Goal: Task Accomplishment & Management: Manage account settings

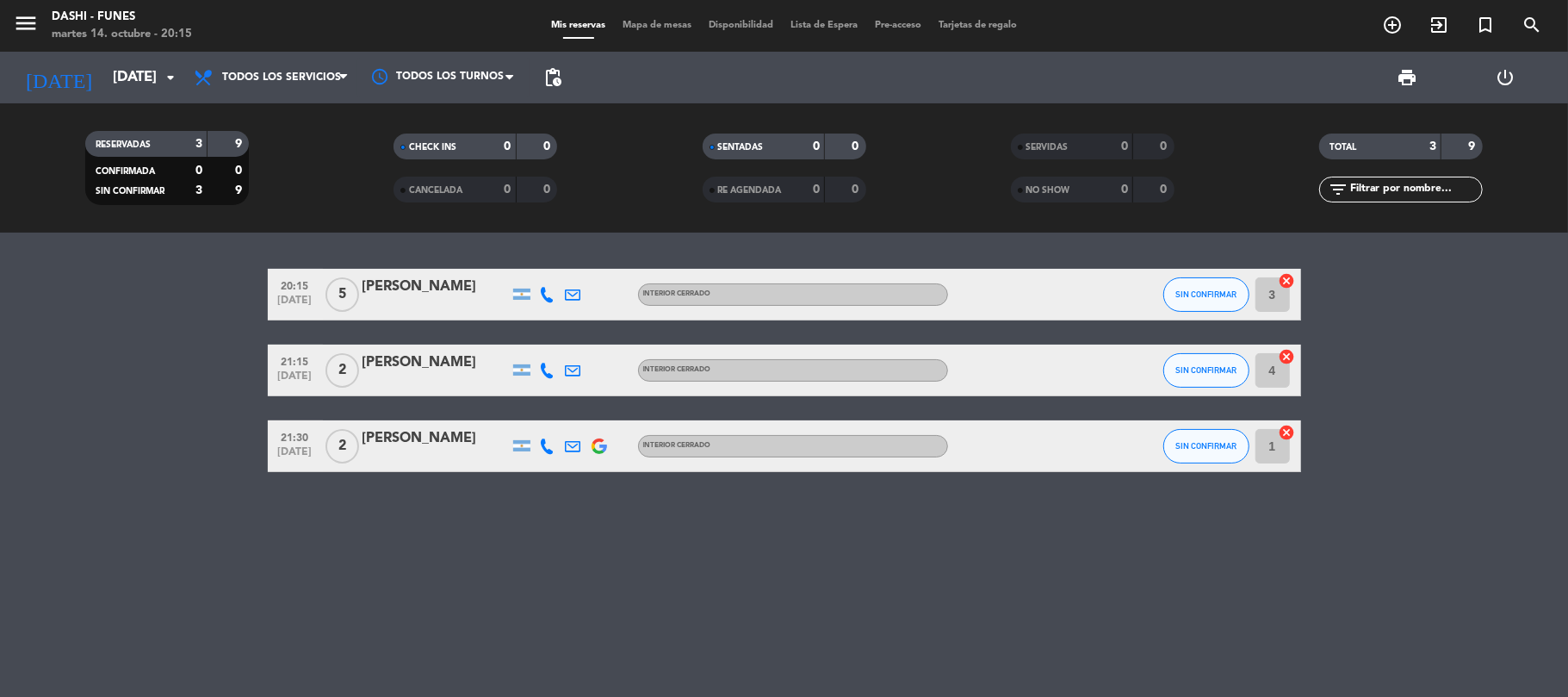
click at [982, 26] on span "Tarjetas de regalo" at bounding box center [977, 26] width 96 height 9
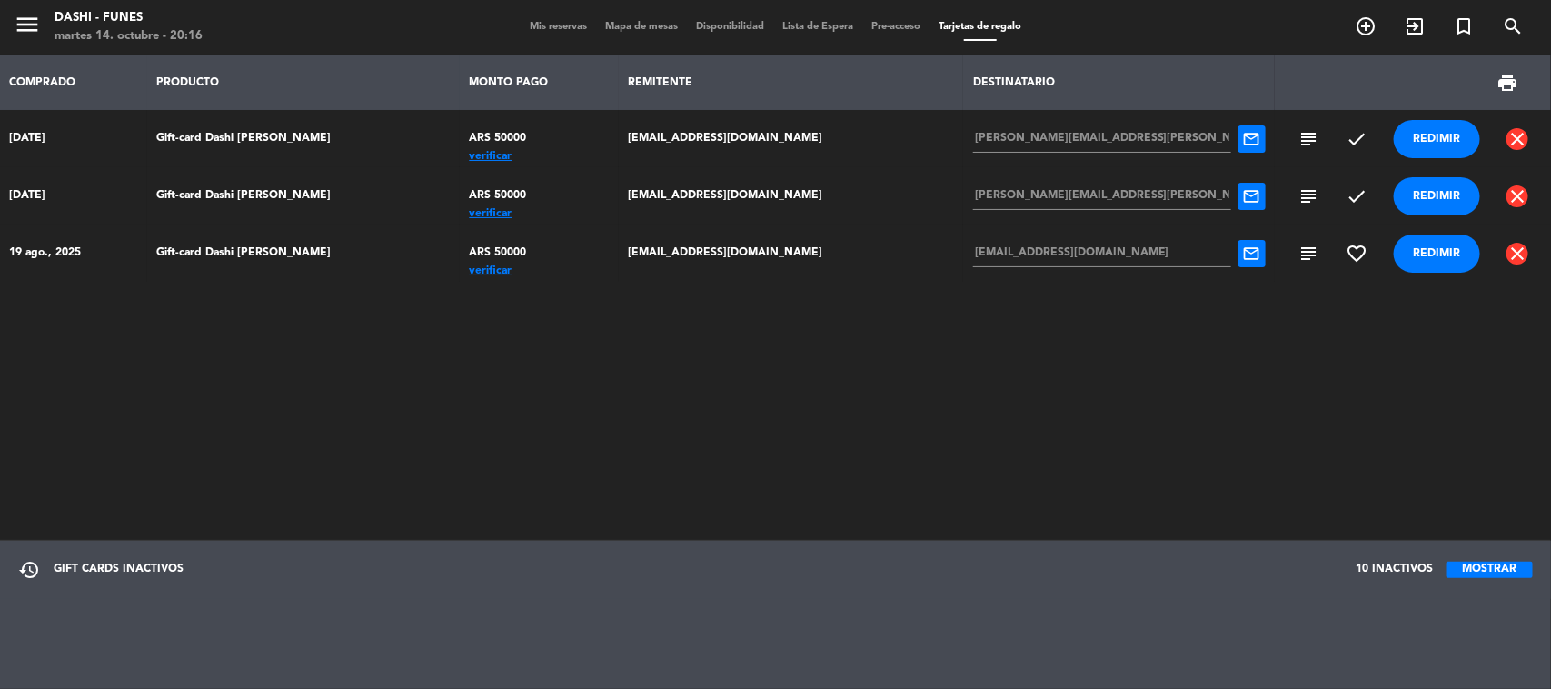
drag, startPoint x: 1527, startPoint y: 4, endPoint x: 919, endPoint y: 348, distance: 698.5
click at [919, 348] on div "COMPRADO PRODUCTO MONTO PAGO REMITENTE DESTINATARIO print [DATE] Gift-card Dash…" at bounding box center [775, 296] width 1551 height 482
click at [469, 213] on div "verificar" at bounding box center [539, 213] width 140 height 0
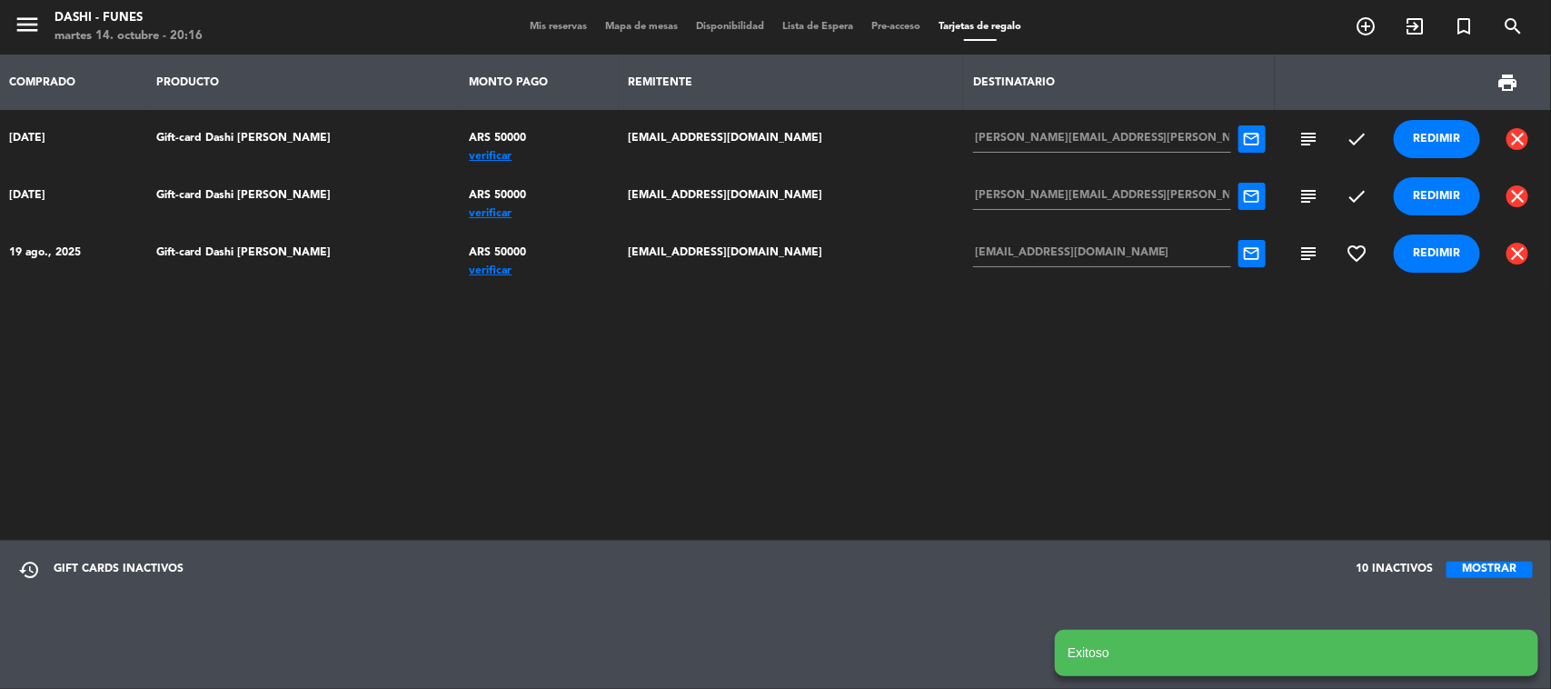
click at [469, 156] on div "verificar" at bounding box center [539, 156] width 140 height 0
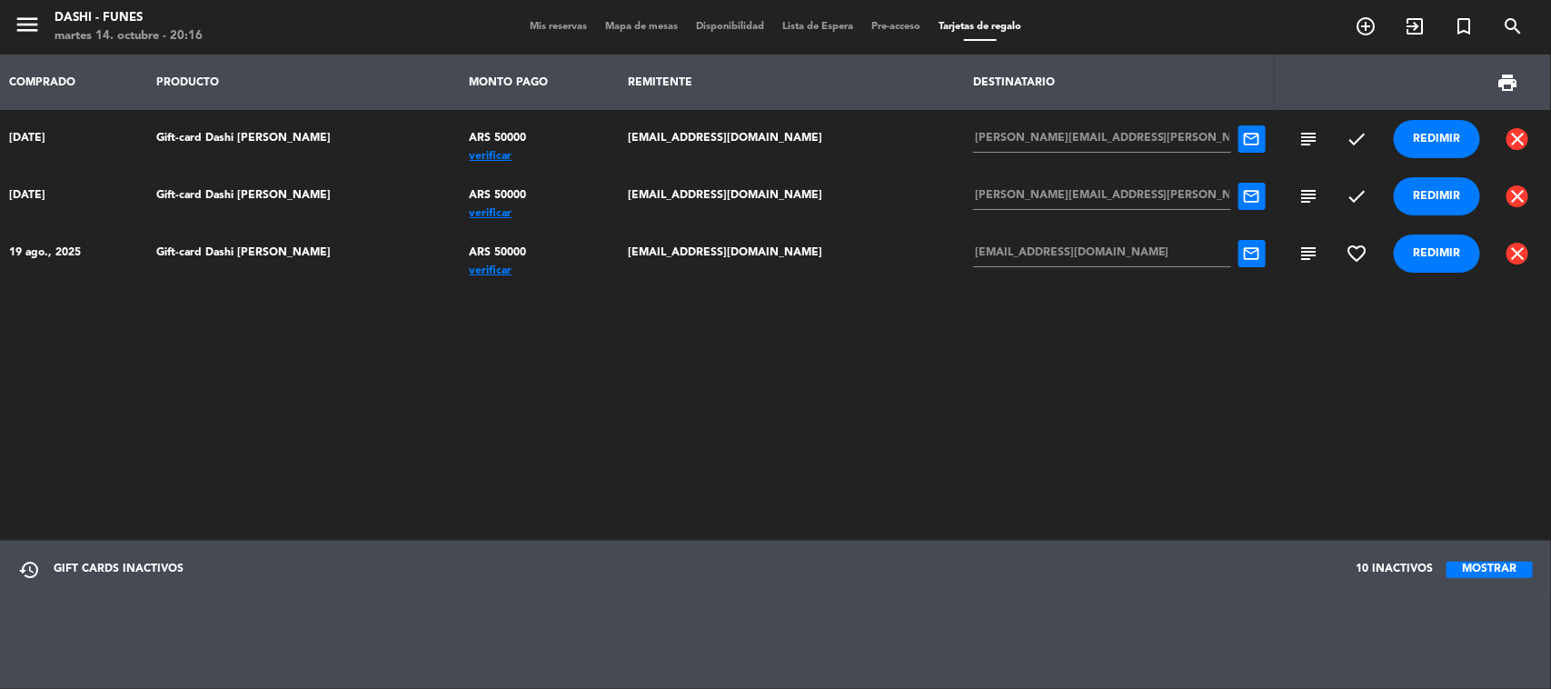
click at [1297, 196] on span "subject" at bounding box center [1308, 196] width 22 height 22
click at [1297, 136] on span "subject" at bounding box center [1308, 139] width 22 height 22
click at [565, 23] on span "Mis reservas" at bounding box center [558, 27] width 75 height 10
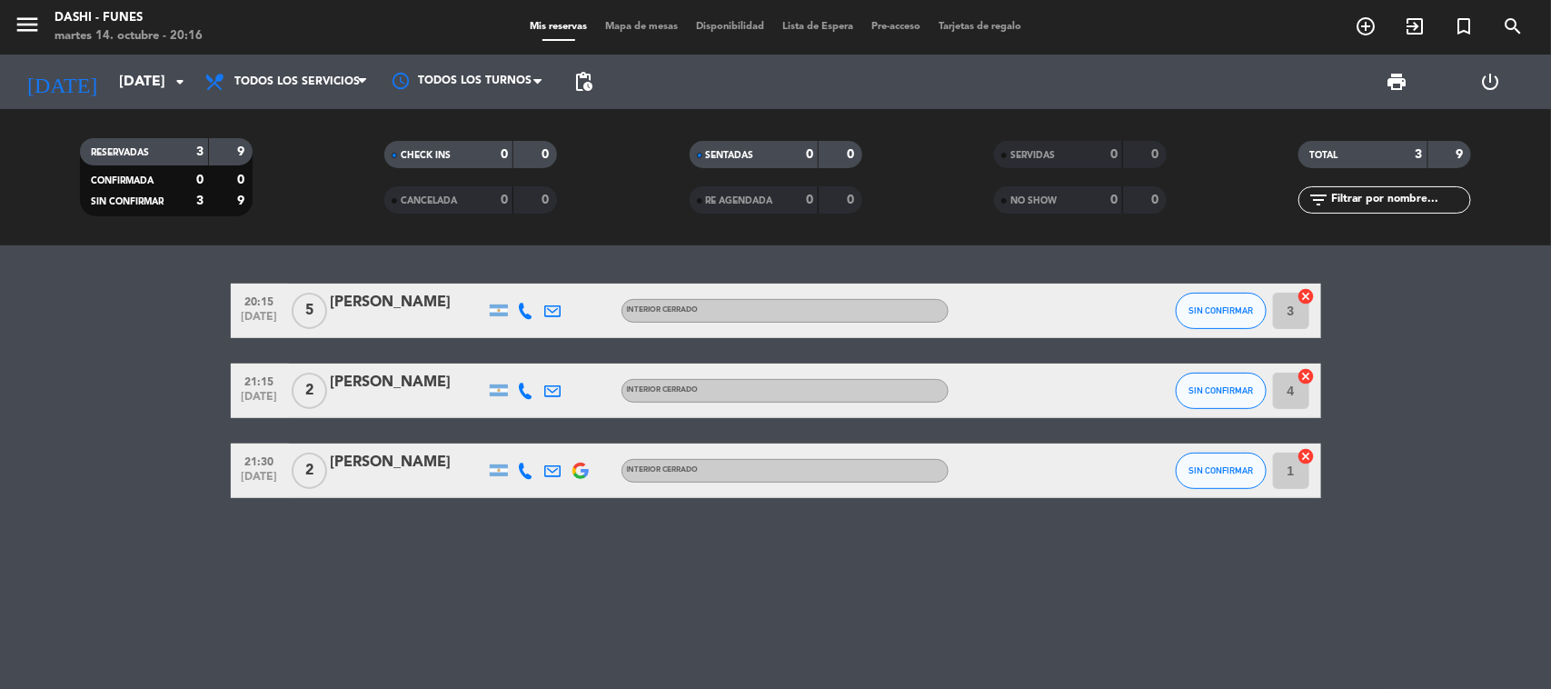
click at [957, 27] on span "Tarjetas de regalo" at bounding box center [979, 27] width 101 height 10
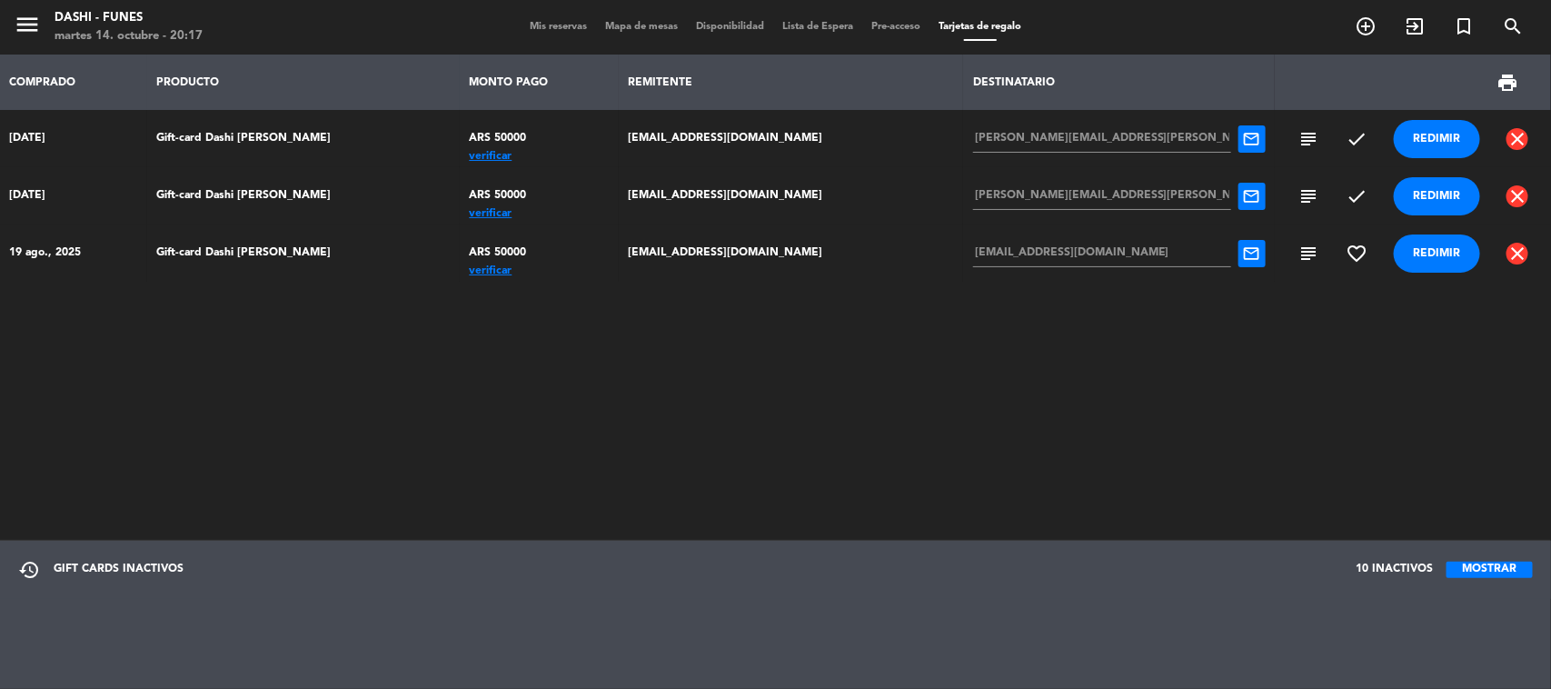
click at [469, 213] on div "verificar" at bounding box center [539, 213] width 140 height 0
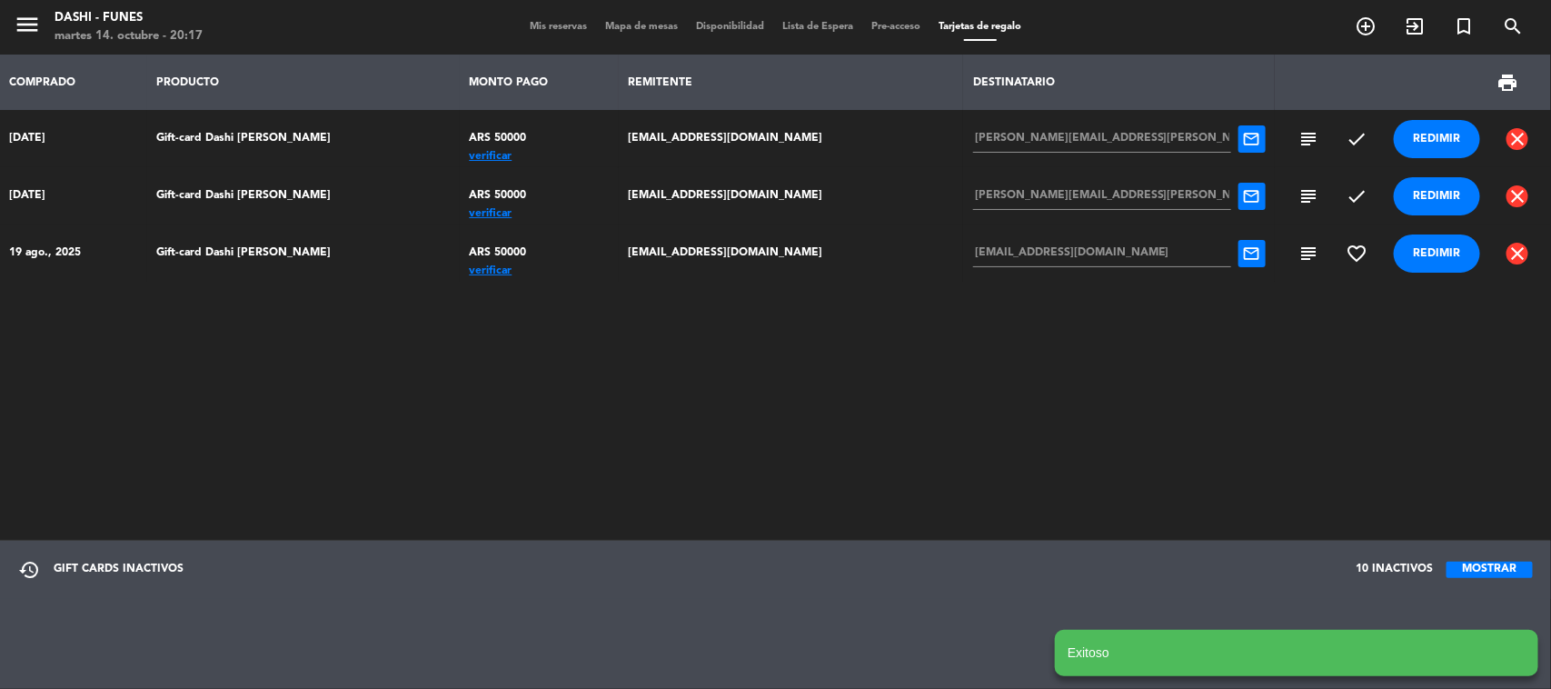
click at [469, 156] on div "verificar" at bounding box center [539, 156] width 140 height 0
click at [1487, 566] on button "MOSTRAR" at bounding box center [1489, 569] width 86 height 16
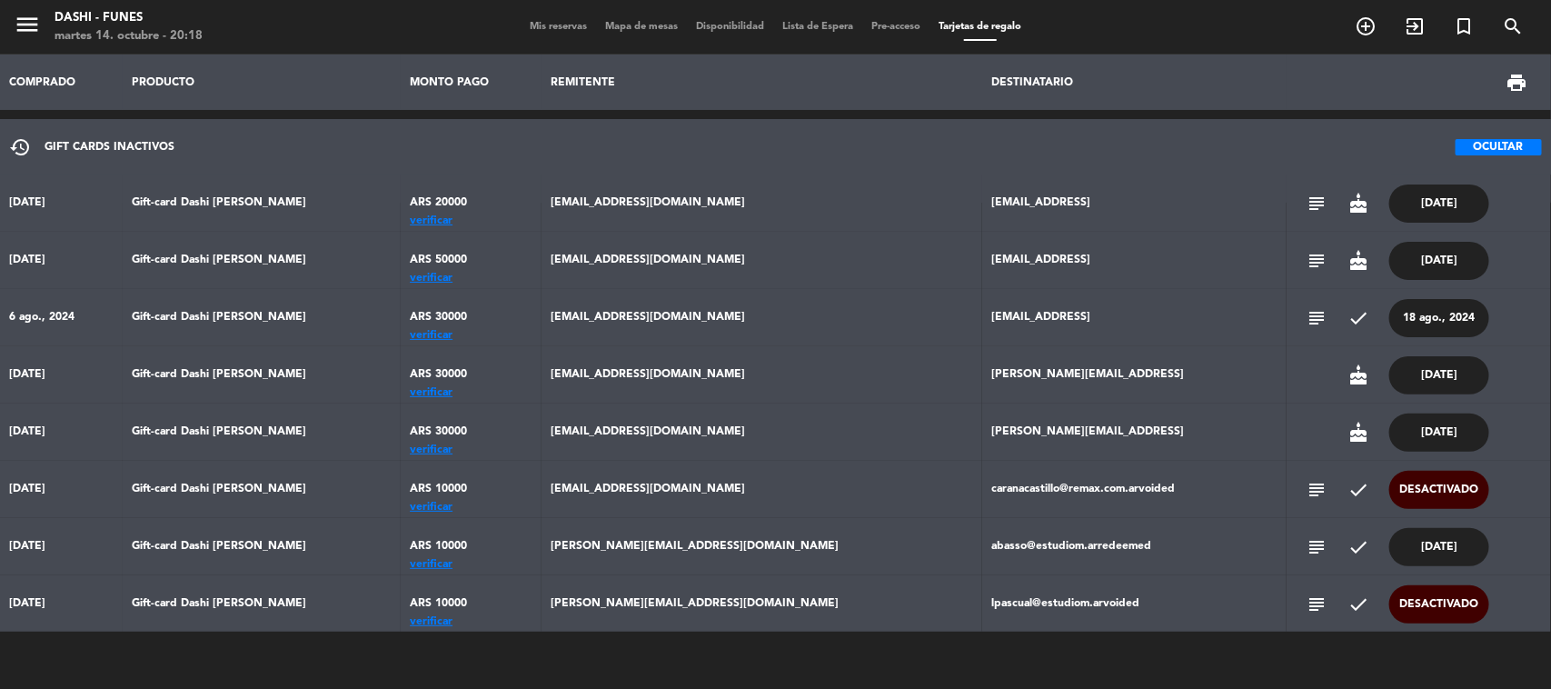
click at [1493, 146] on button "OCULTAR" at bounding box center [1498, 147] width 86 height 16
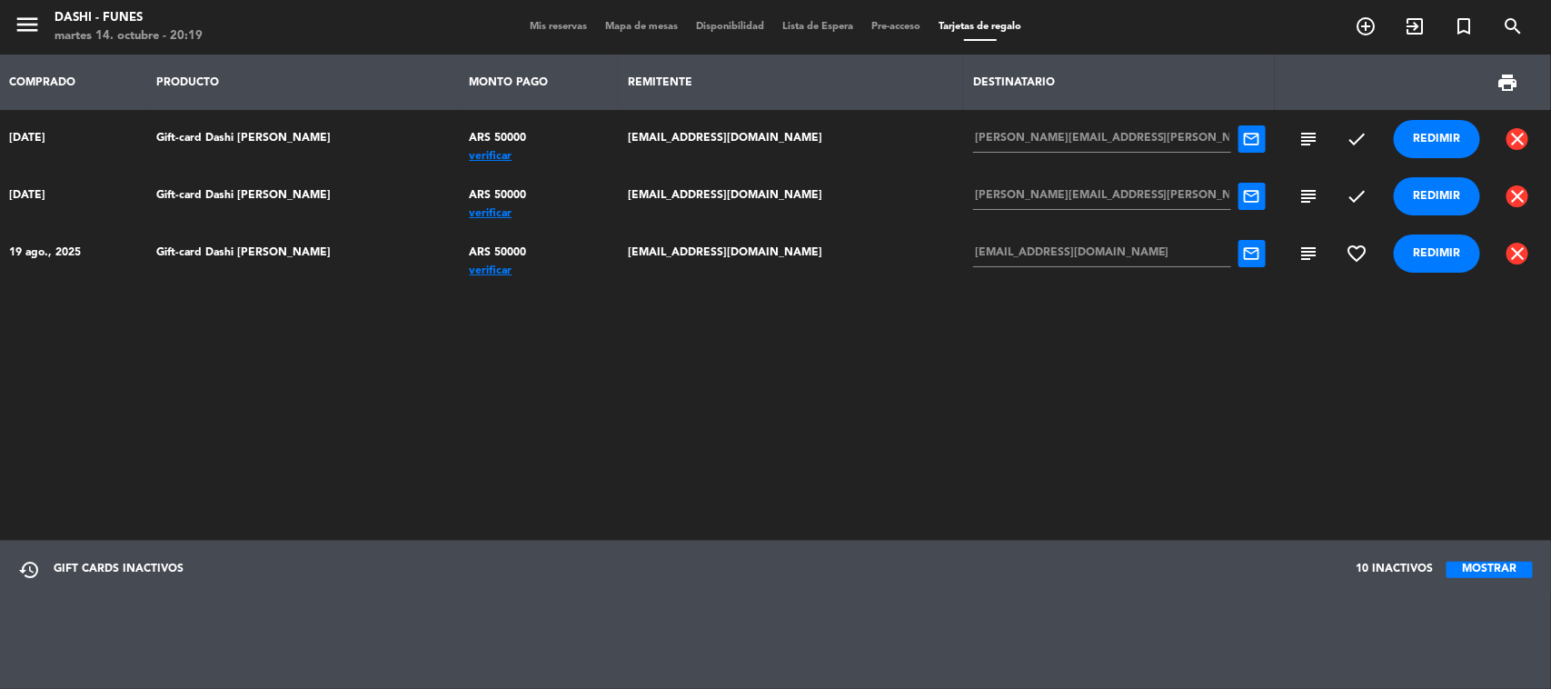
click at [469, 213] on div "verificar" at bounding box center [539, 213] width 140 height 0
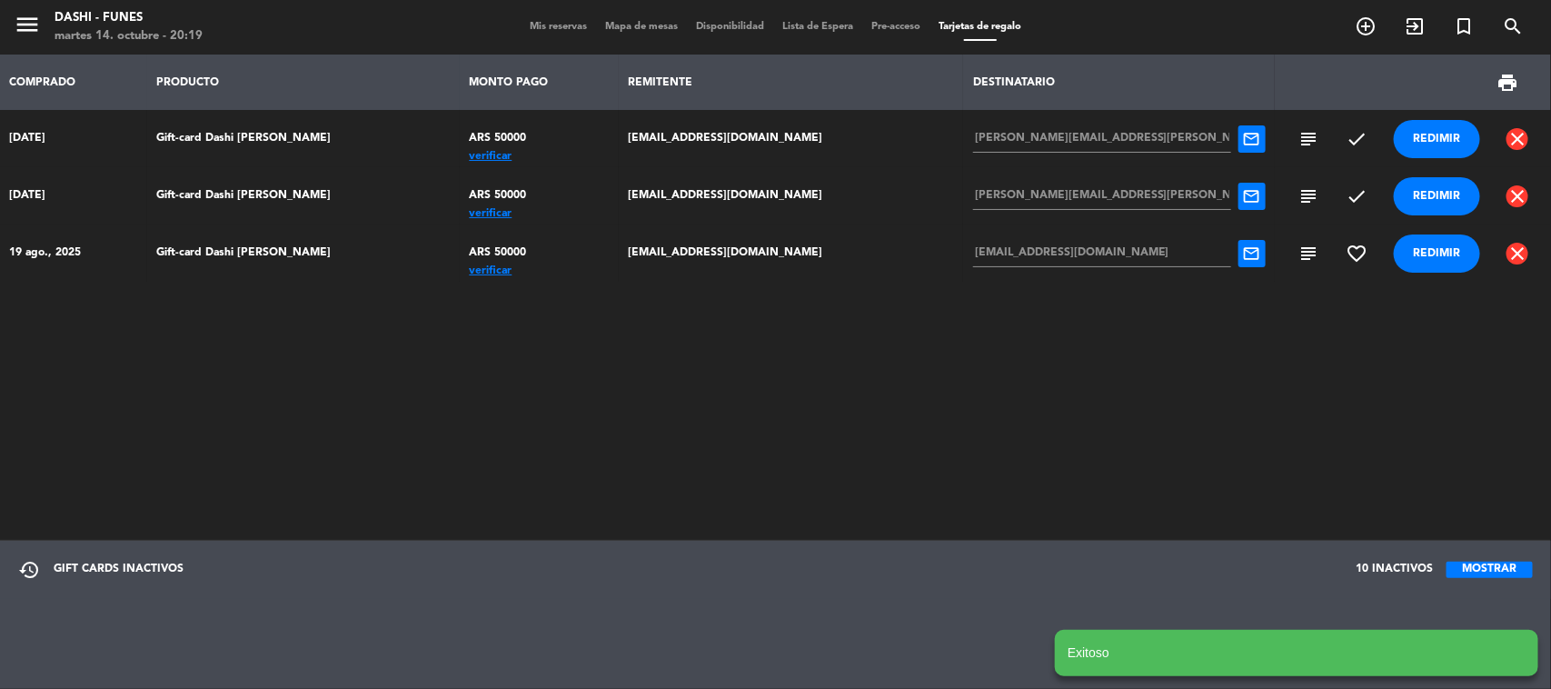
click at [469, 156] on div "verificar" at bounding box center [539, 156] width 140 height 0
click at [573, 25] on span "Mis reservas" at bounding box center [558, 27] width 75 height 10
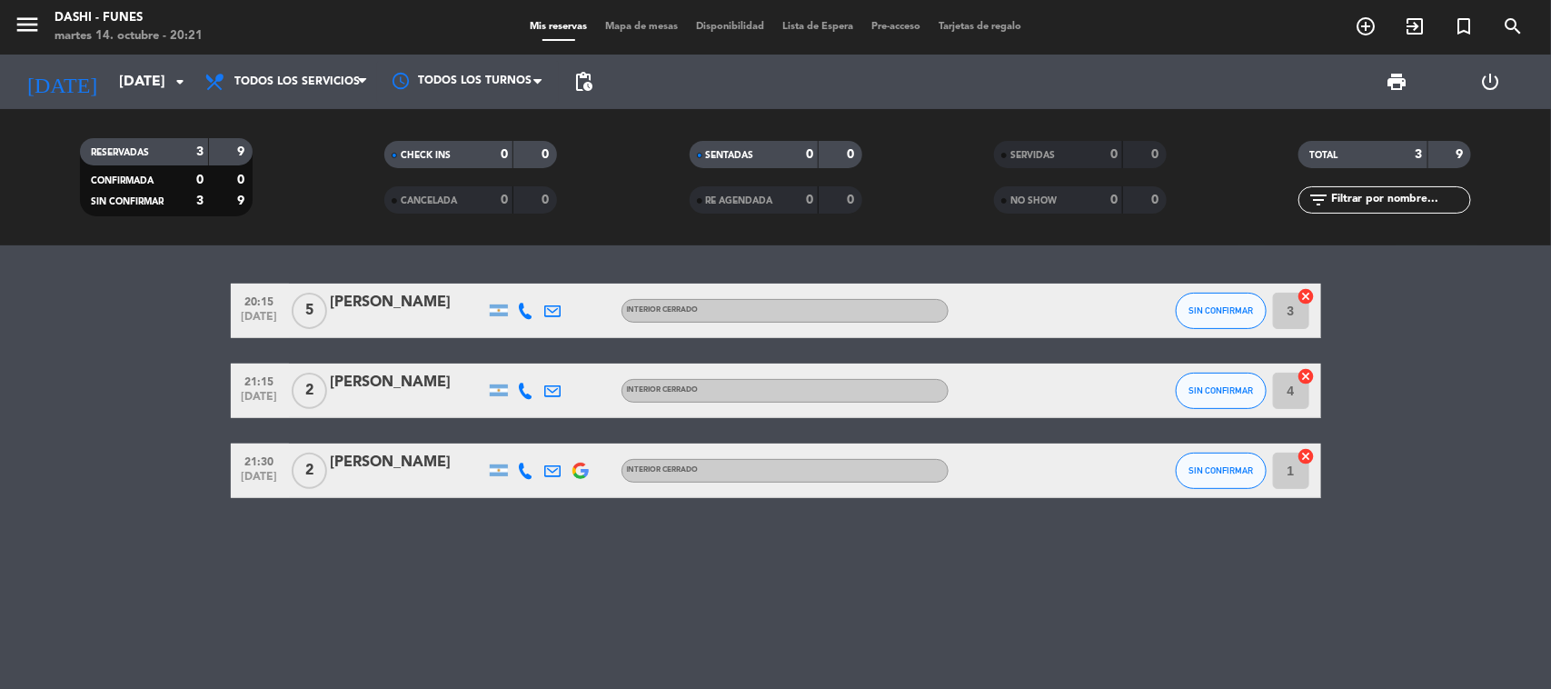
click at [982, 15] on div "menu Dashi - Funes [DATE] 14. octubre - 20:21 Mis reservas Mapa de mesas Dispon…" at bounding box center [775, 27] width 1551 height 55
click at [991, 29] on span "Tarjetas de regalo" at bounding box center [979, 27] width 101 height 10
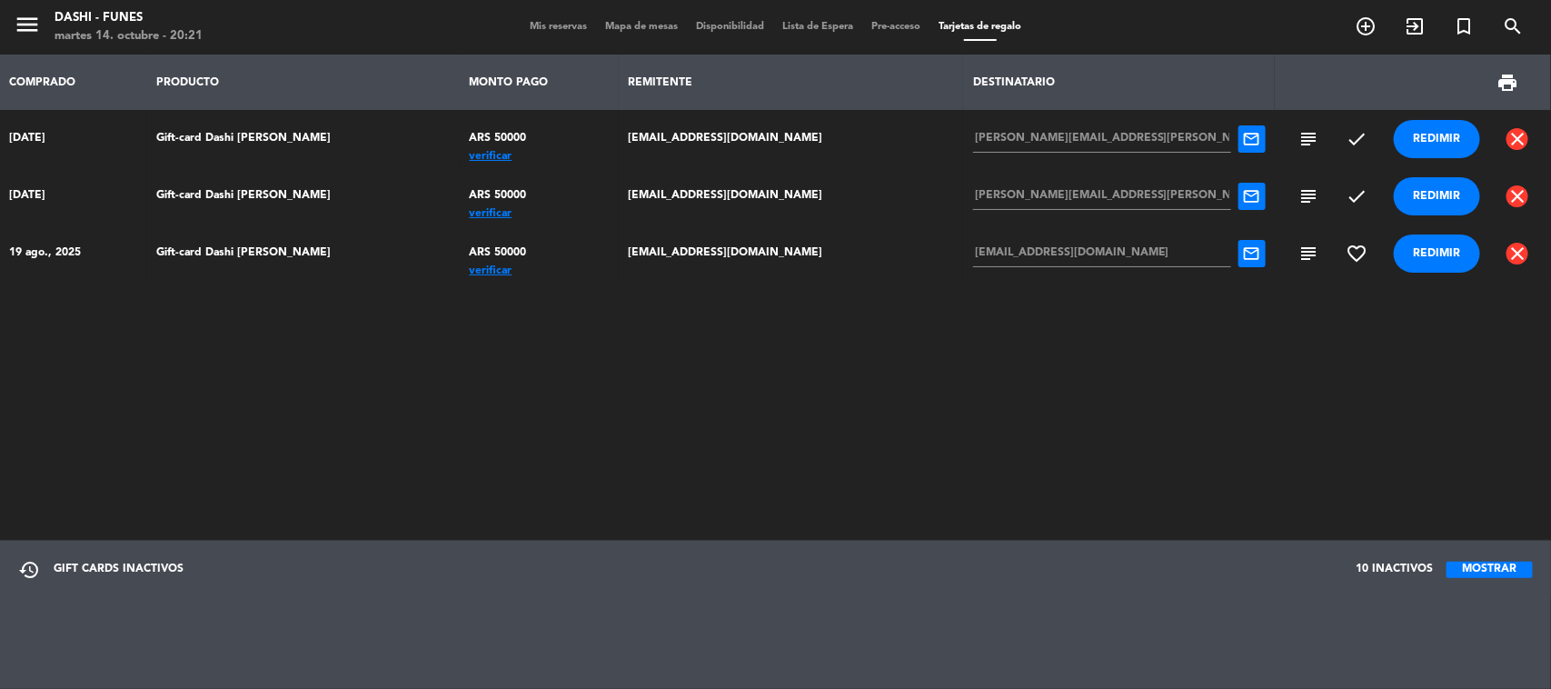
click at [1524, 570] on button "MOSTRAR" at bounding box center [1489, 569] width 86 height 16
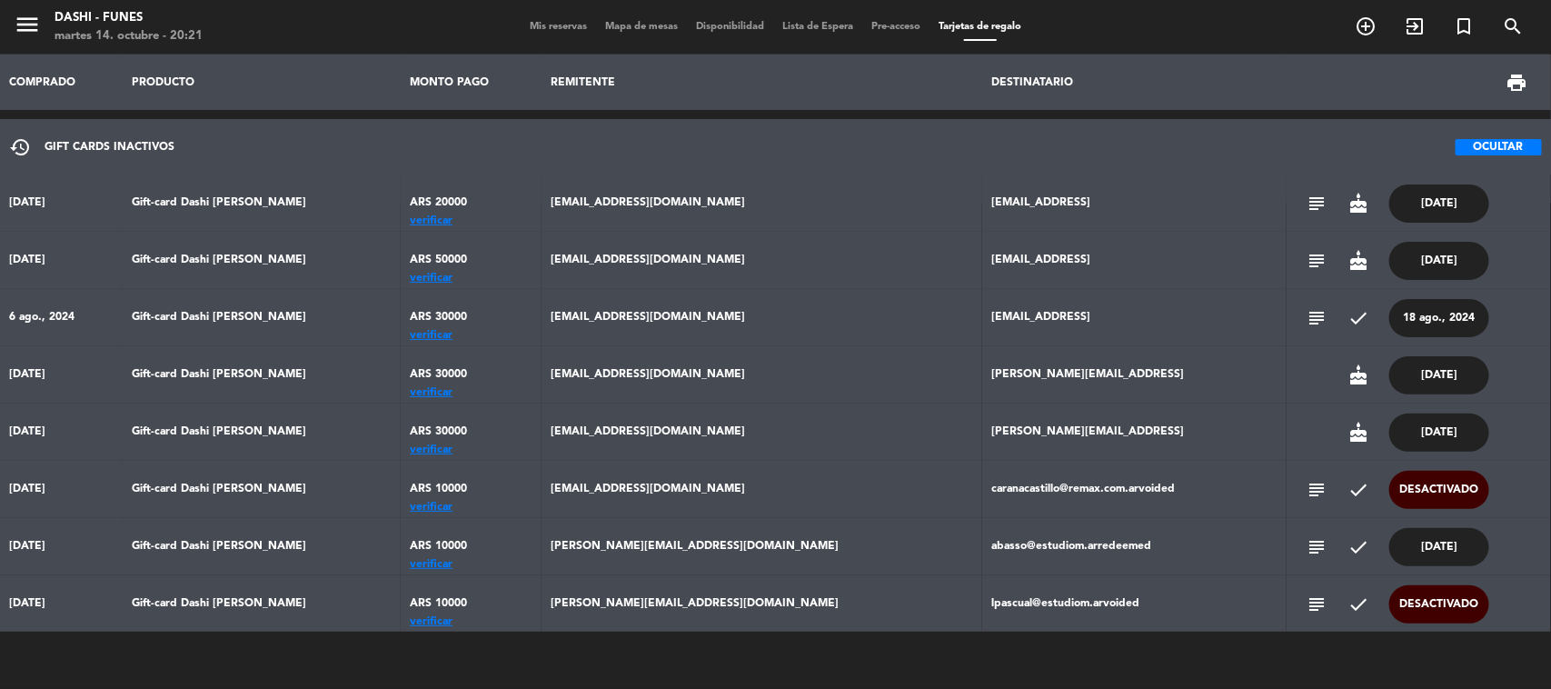
click at [1508, 145] on button "OCULTAR" at bounding box center [1498, 147] width 86 height 16
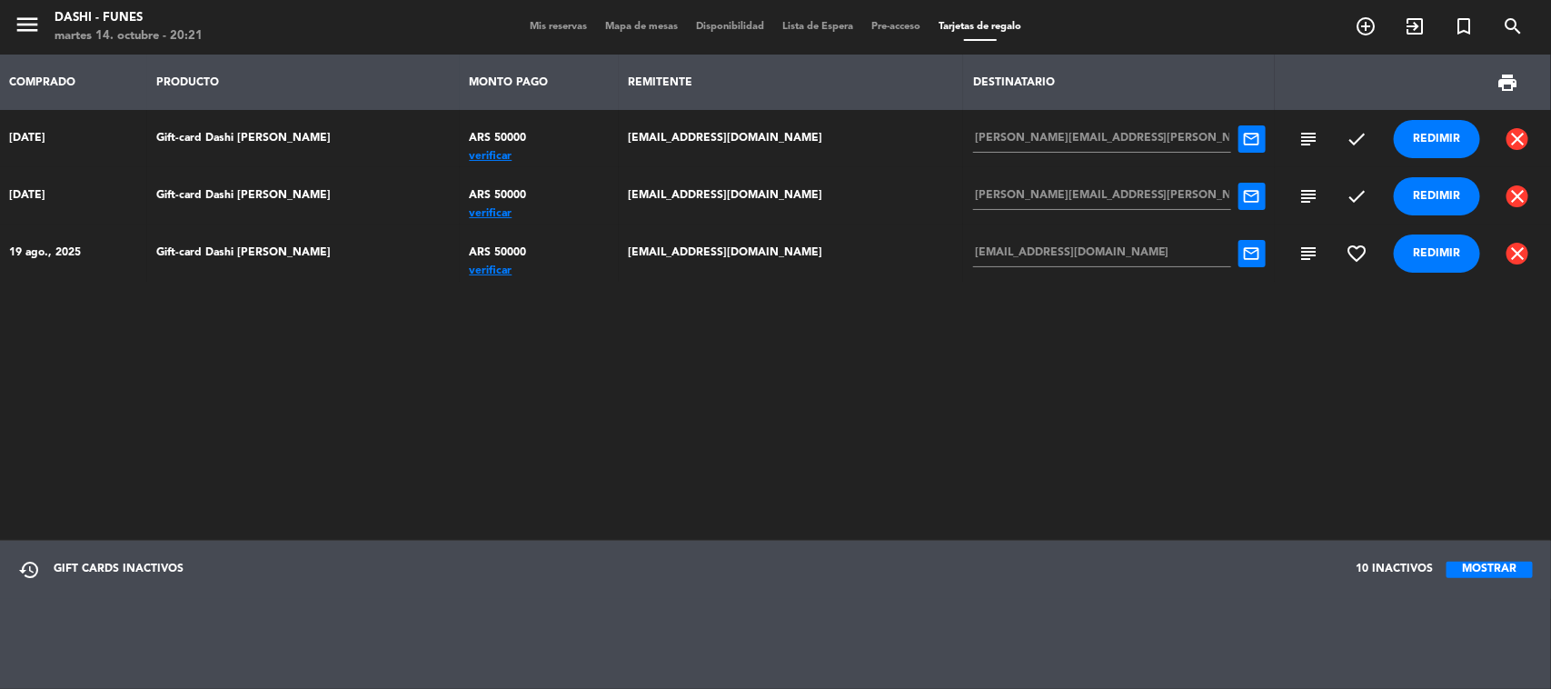
click at [564, 19] on div "Mis reservas Mapa de mesas Disponibilidad Lista de Espera Pre-acceso Tarjetas d…" at bounding box center [776, 27] width 510 height 16
click at [561, 23] on span "Mis reservas" at bounding box center [558, 27] width 75 height 10
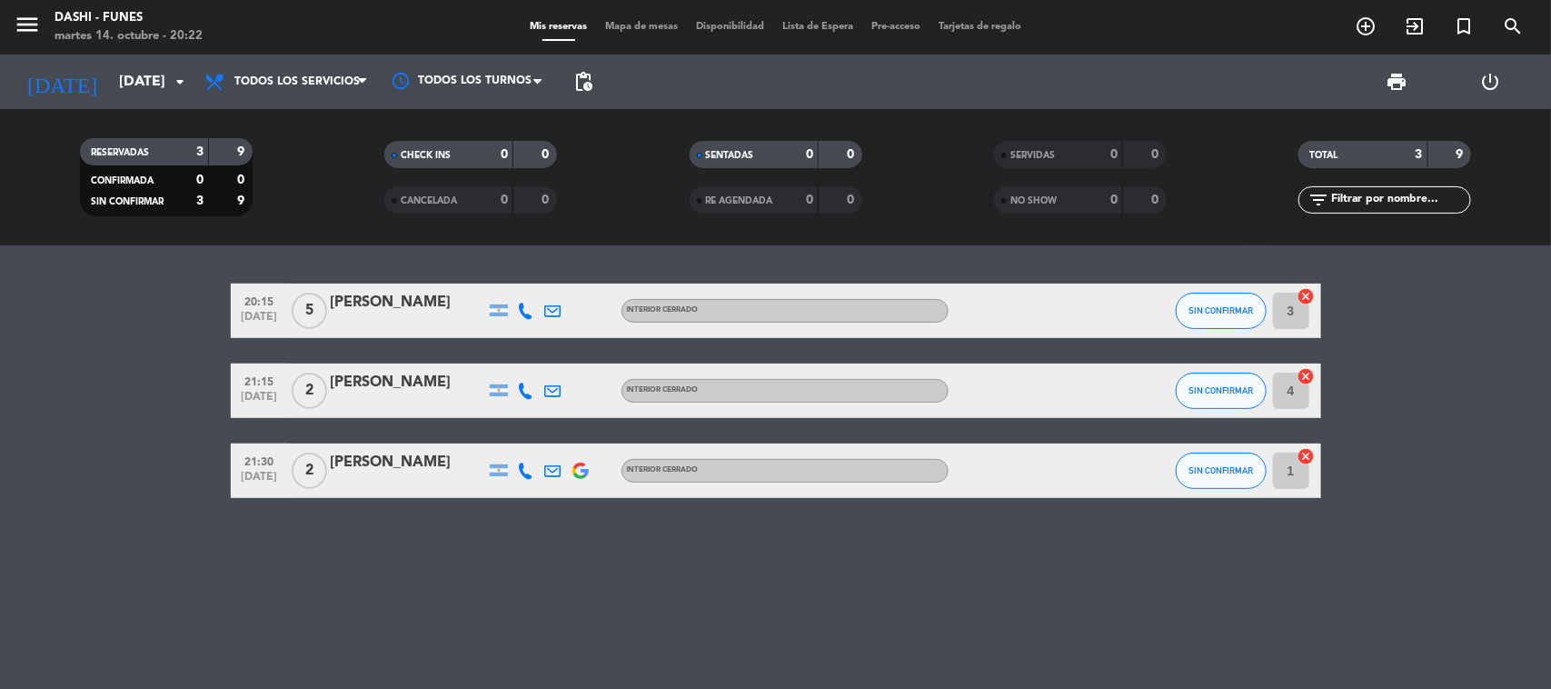
click at [967, 30] on span "Tarjetas de regalo" at bounding box center [979, 27] width 101 height 10
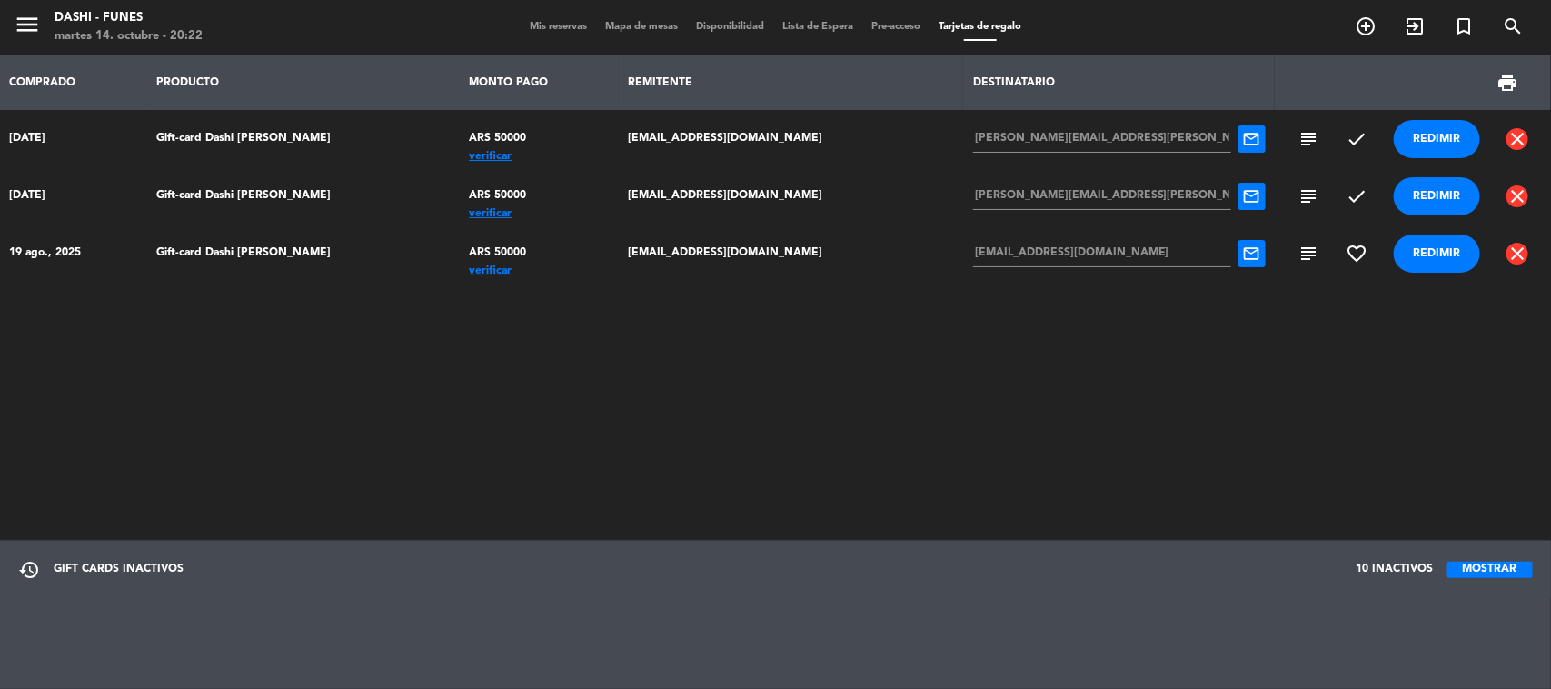
click at [469, 213] on div "verificar" at bounding box center [539, 213] width 140 height 0
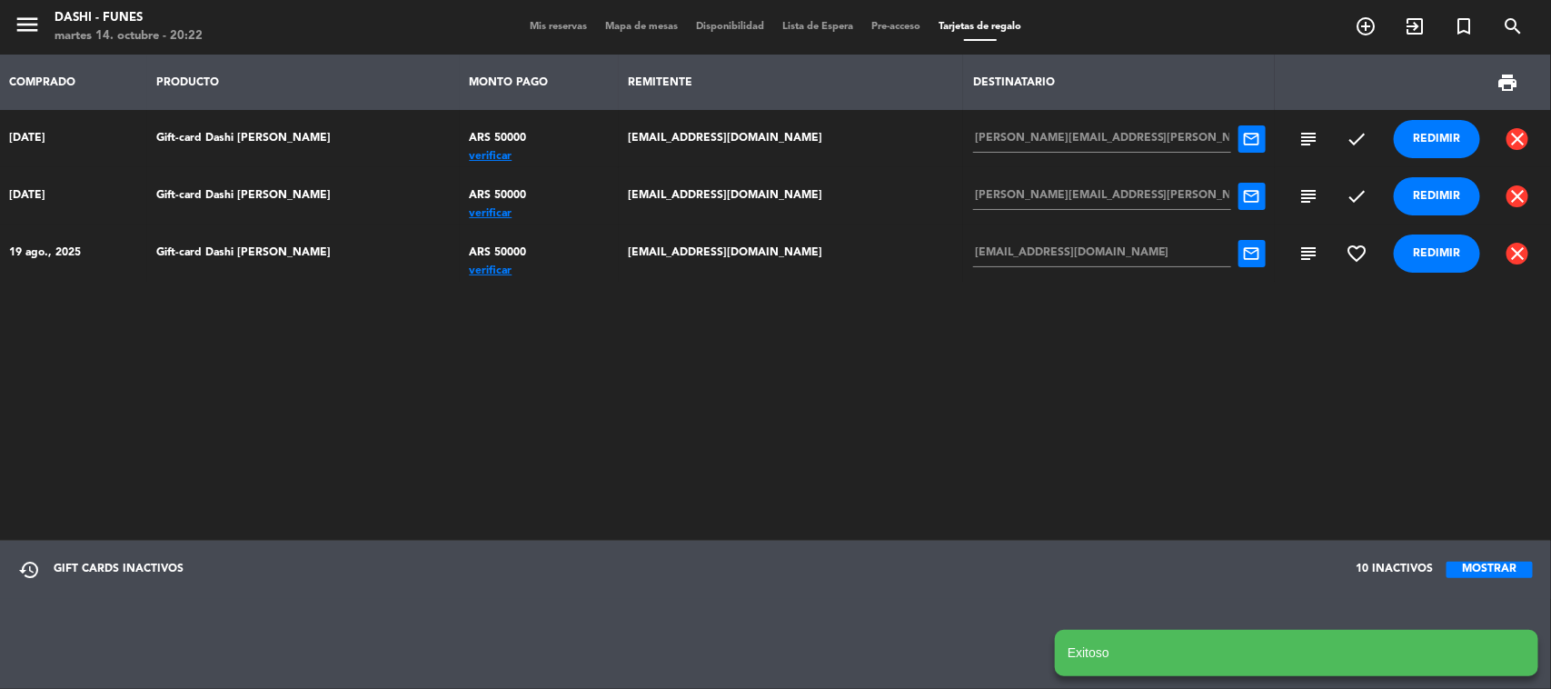
click at [469, 156] on div "verificar" at bounding box center [539, 156] width 140 height 0
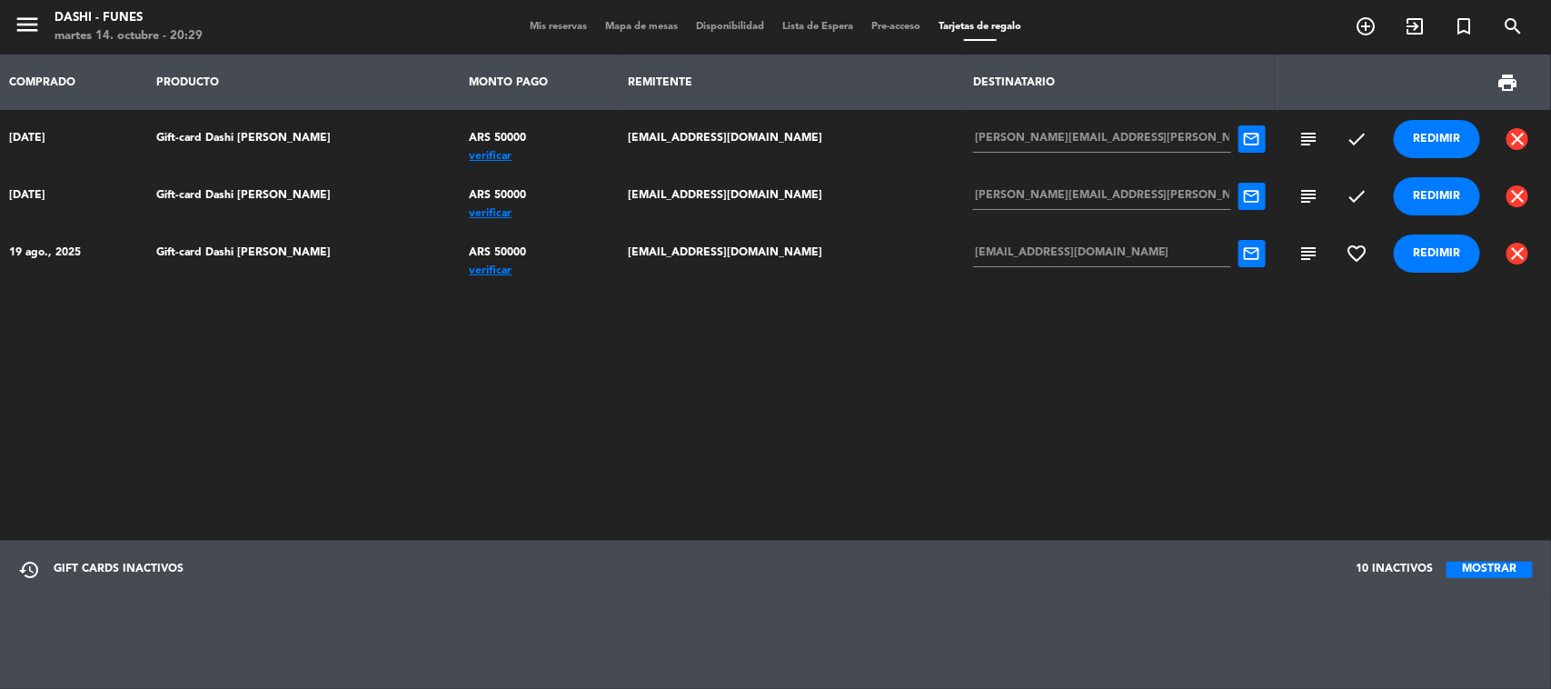
click at [1019, 25] on span "Tarjetas de regalo" at bounding box center [979, 27] width 101 height 10
click at [1011, 24] on span "Tarjetas de regalo" at bounding box center [979, 27] width 101 height 10
click at [540, 12] on div "menu Dashi - Funes [DATE] 14. octubre - 20:30 Mis reservas Mapa de mesas Dispon…" at bounding box center [775, 27] width 1551 height 55
click at [545, 19] on div "Mis reservas Mapa de mesas Disponibilidad Lista de Espera Pre-acceso Tarjetas d…" at bounding box center [776, 27] width 510 height 16
click at [546, 25] on span "Mis reservas" at bounding box center [558, 27] width 75 height 10
